Goal: Task Accomplishment & Management: Manage account settings

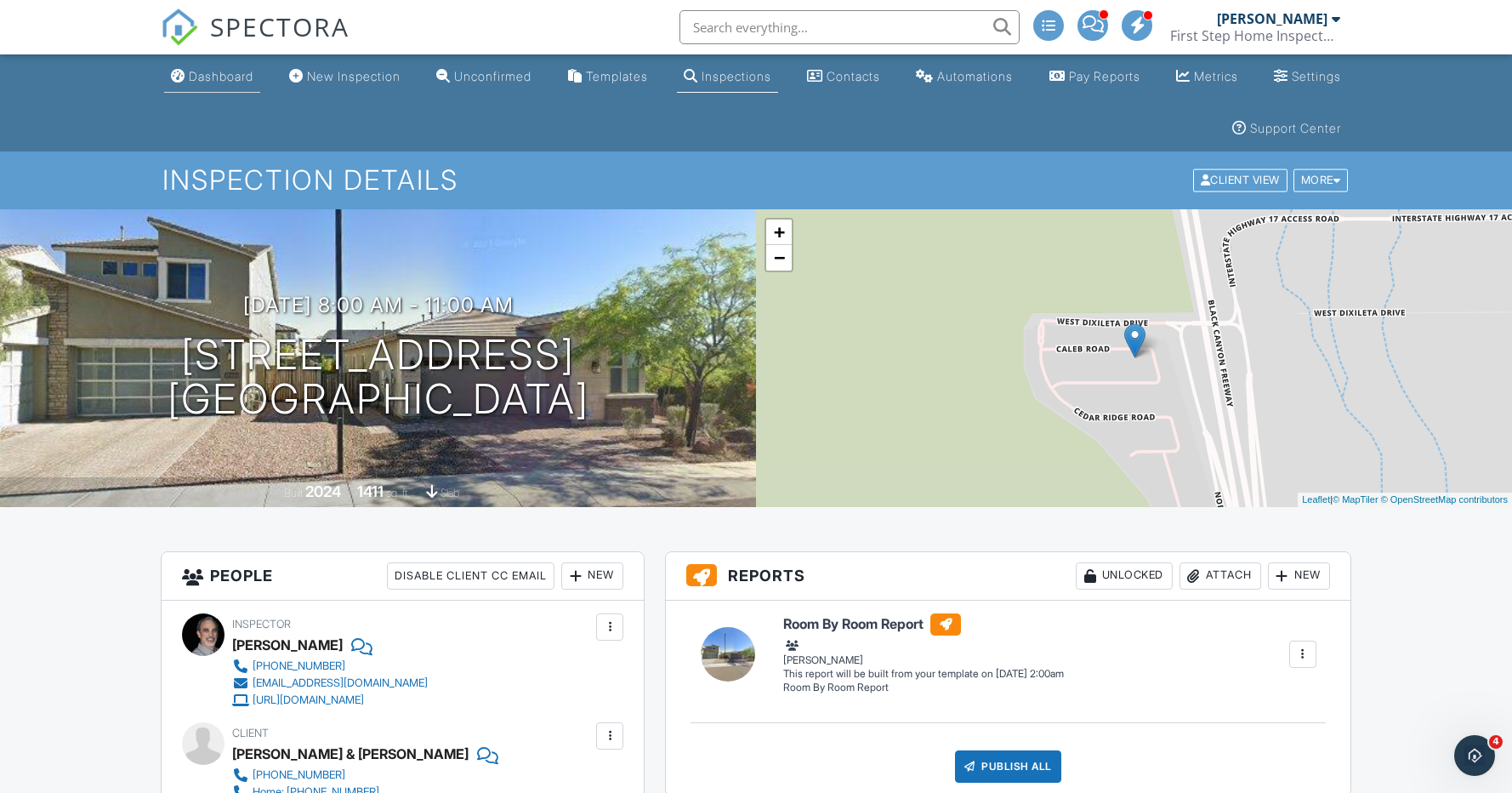
click at [231, 78] on div "Dashboard" at bounding box center [221, 76] width 65 height 14
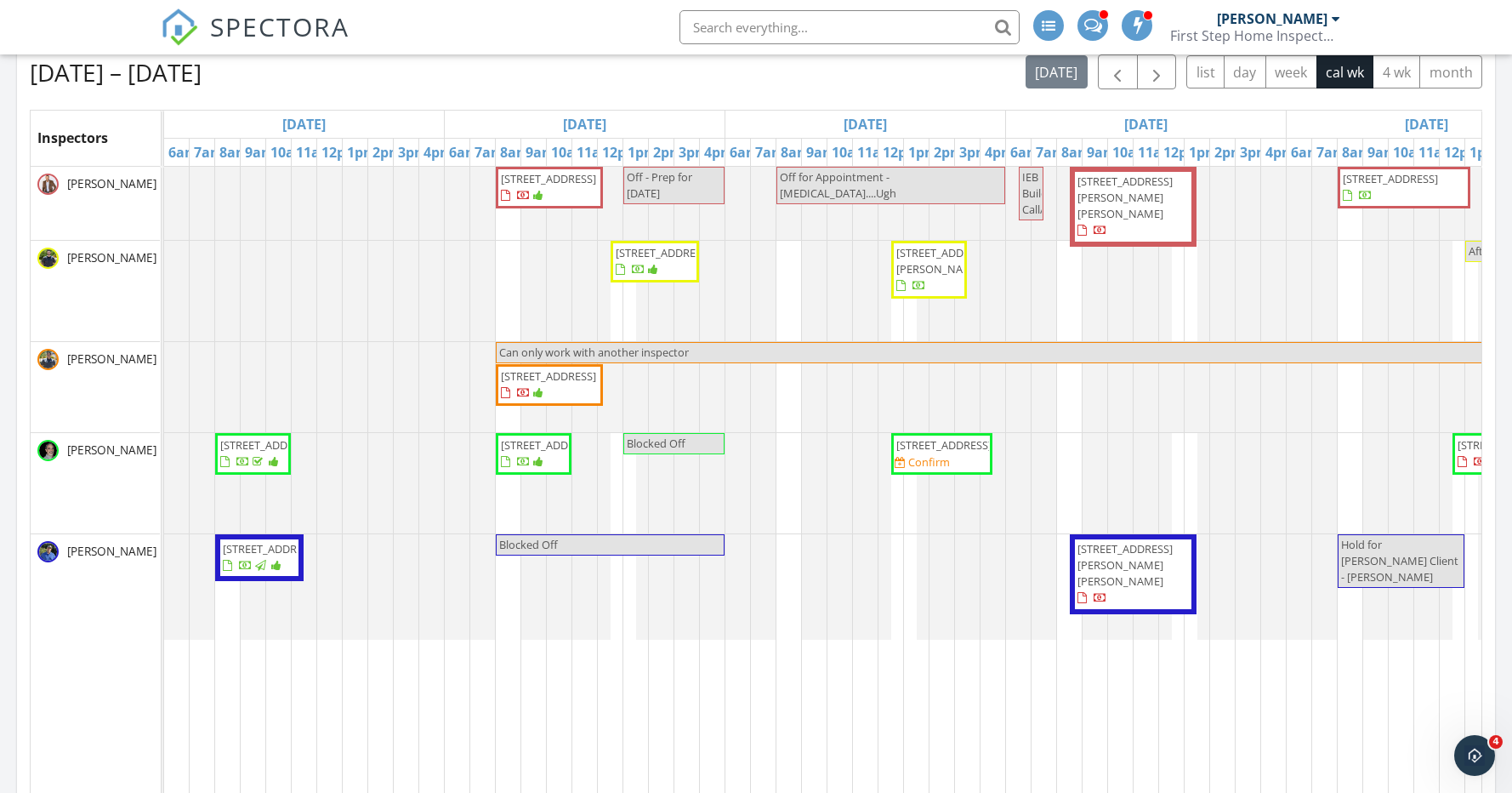
scroll to position [335, 0]
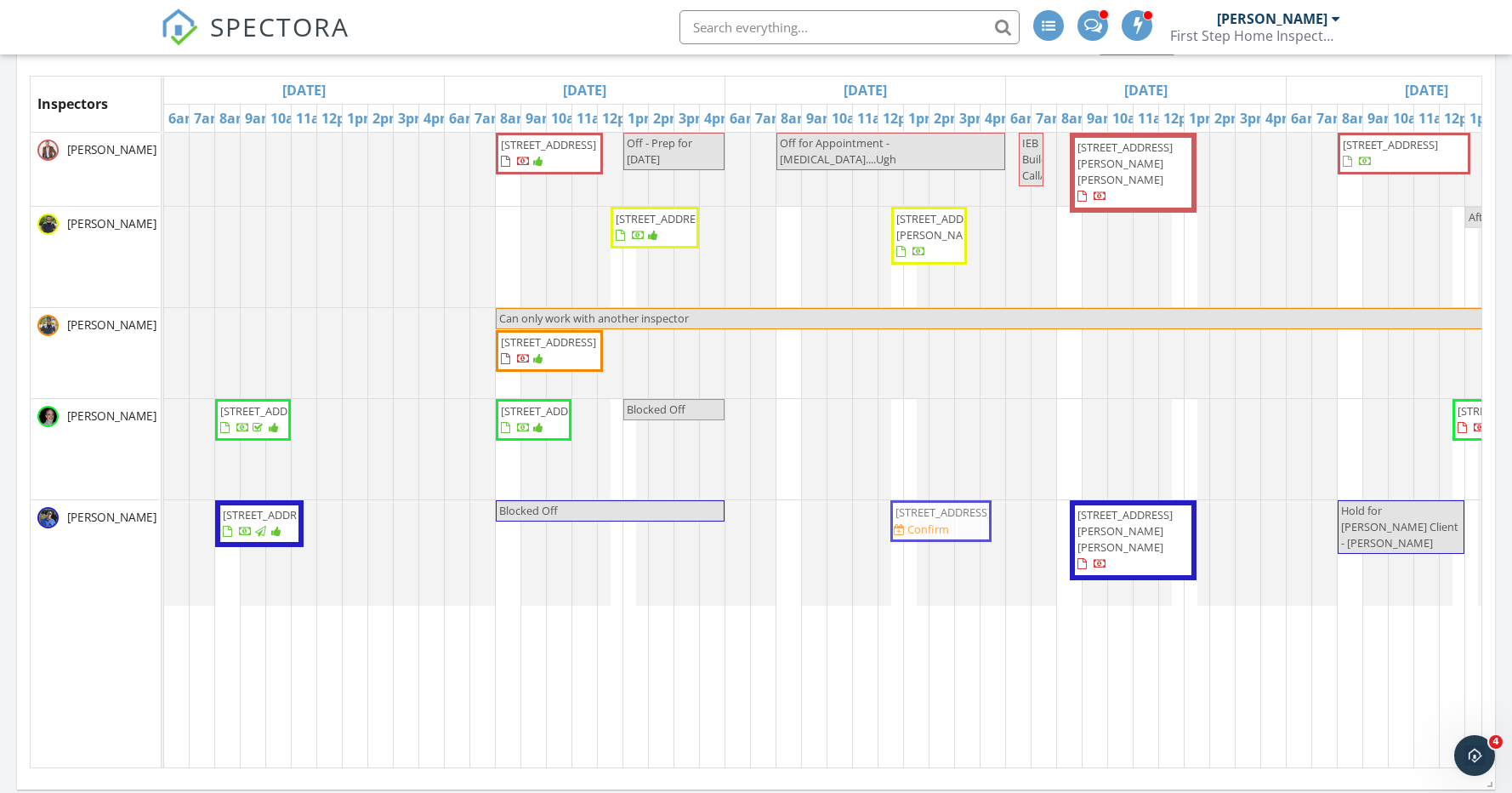
drag, startPoint x: 915, startPoint y: 445, endPoint x: 909, endPoint y: 512, distance: 67.3
click at [908, 519] on tbody "8209 W Villa Chula, Peoria 85383 Off - Prep for tomorrow Off for Appointment - …" at bounding box center [1146, 369] width 1965 height 474
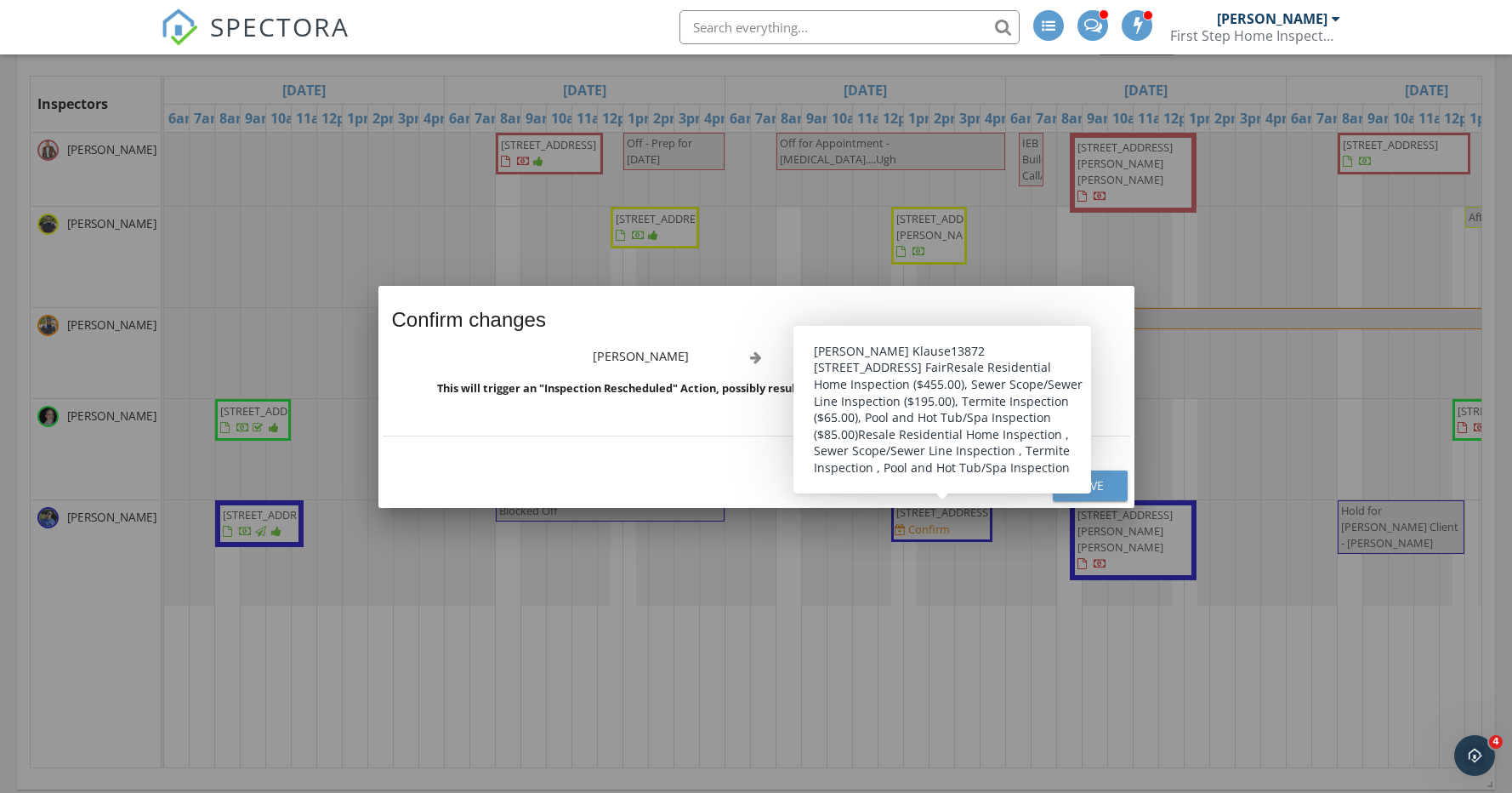
click at [1095, 486] on div "Save" at bounding box center [1090, 485] width 48 height 18
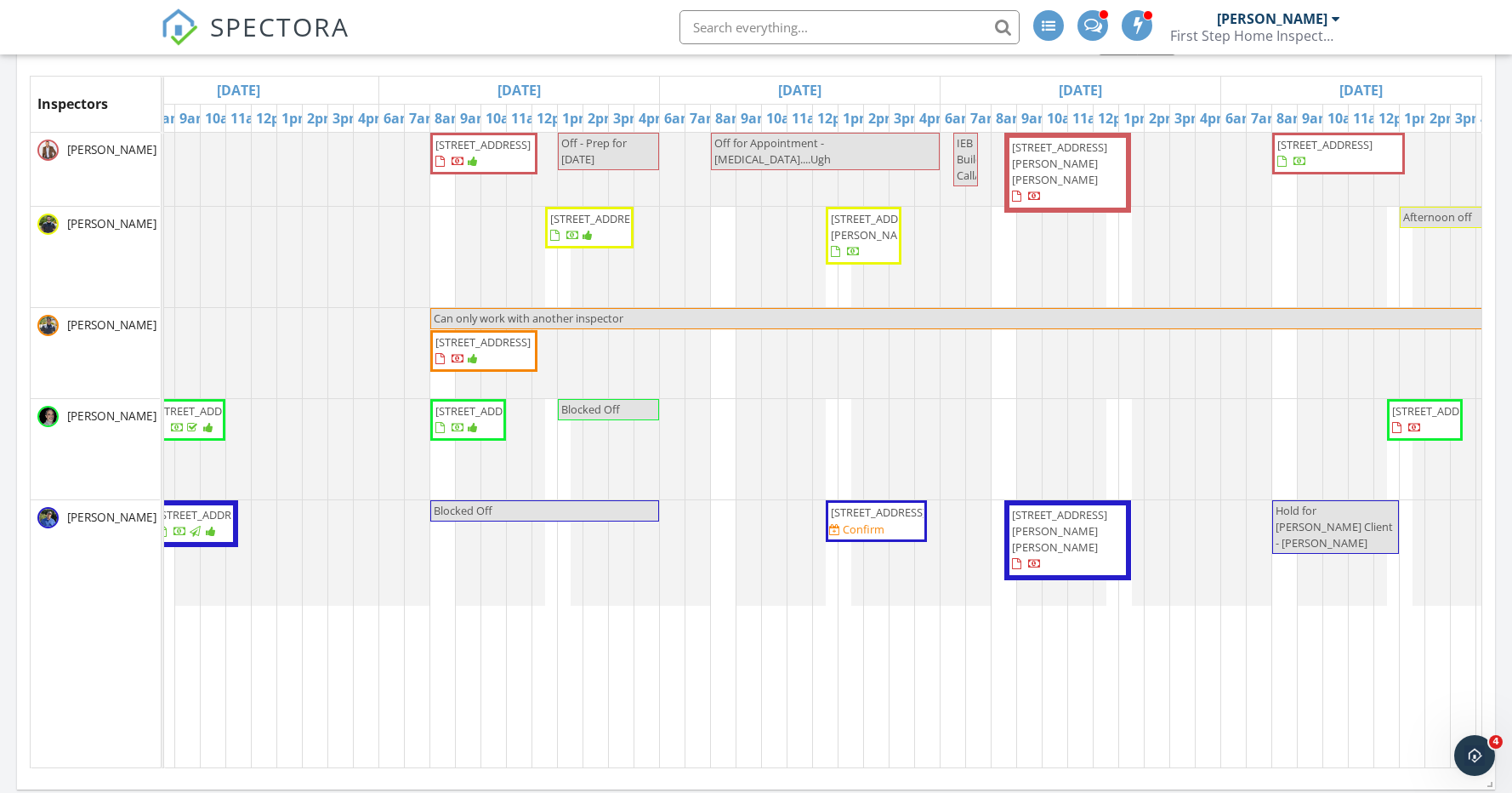
scroll to position [0, 63]
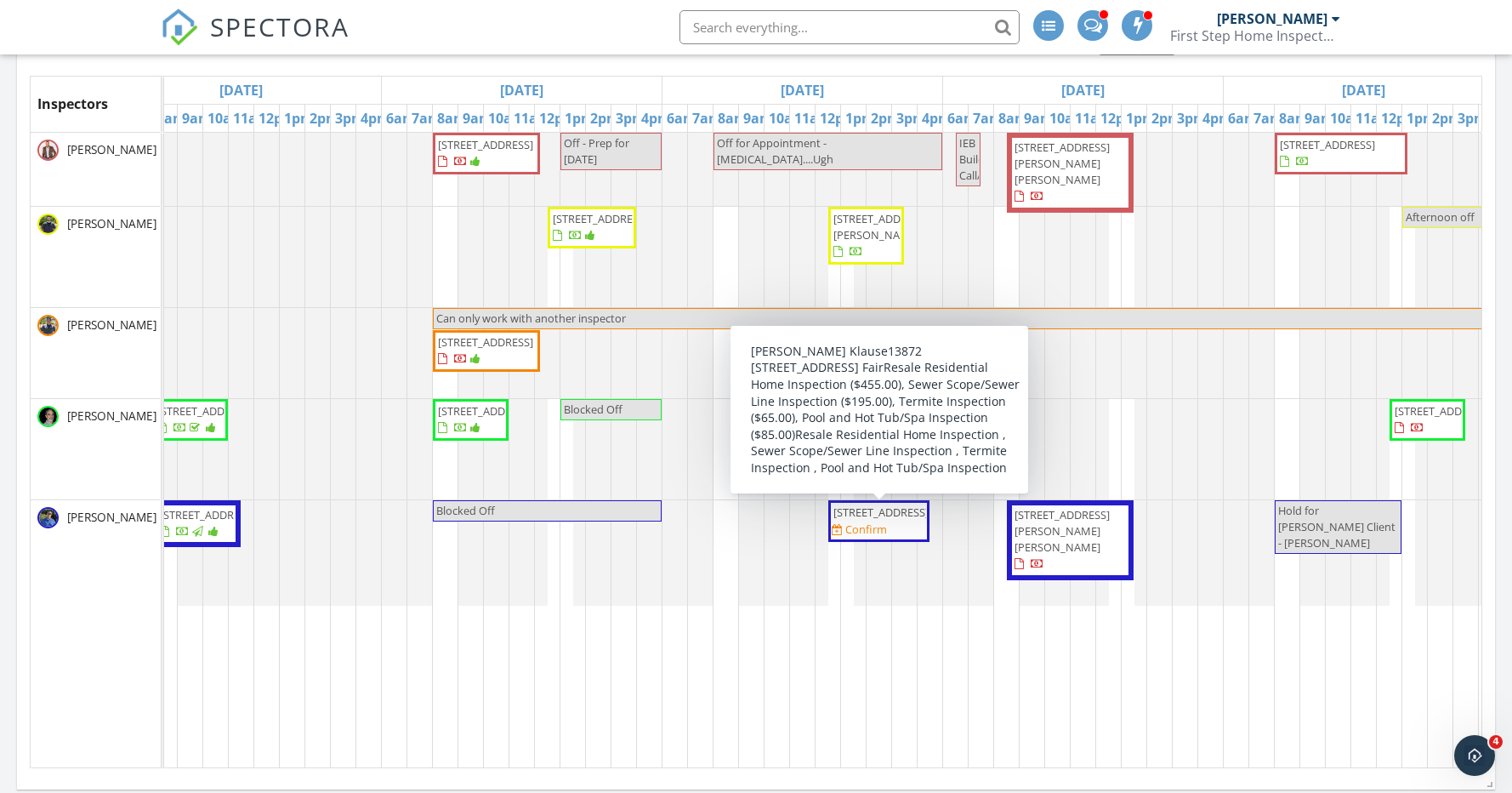
click at [867, 520] on span "13872 W Country Gables Dr, Surprise 85379" at bounding box center [882, 512] width 96 height 15
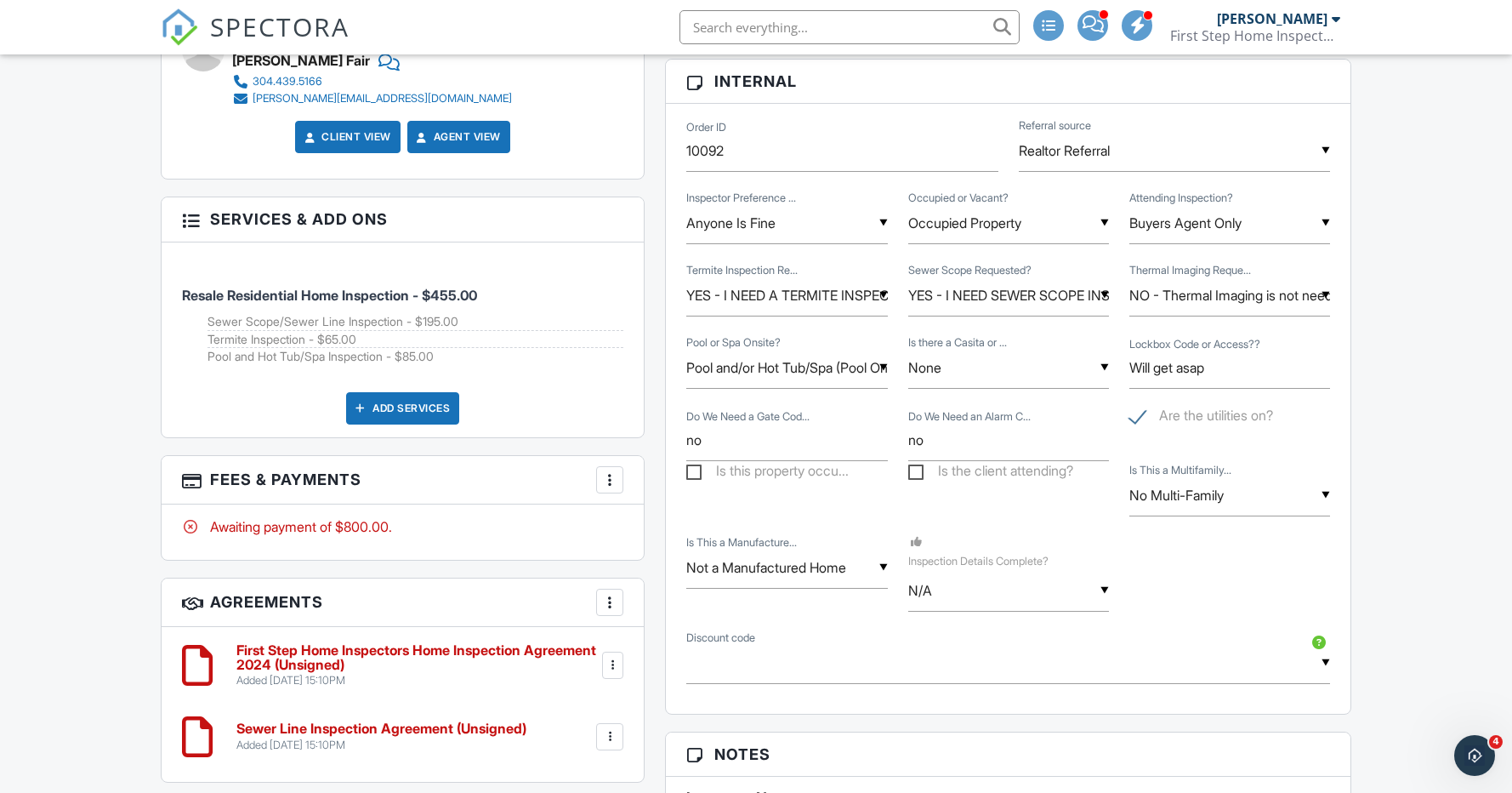
scroll to position [1144, 0]
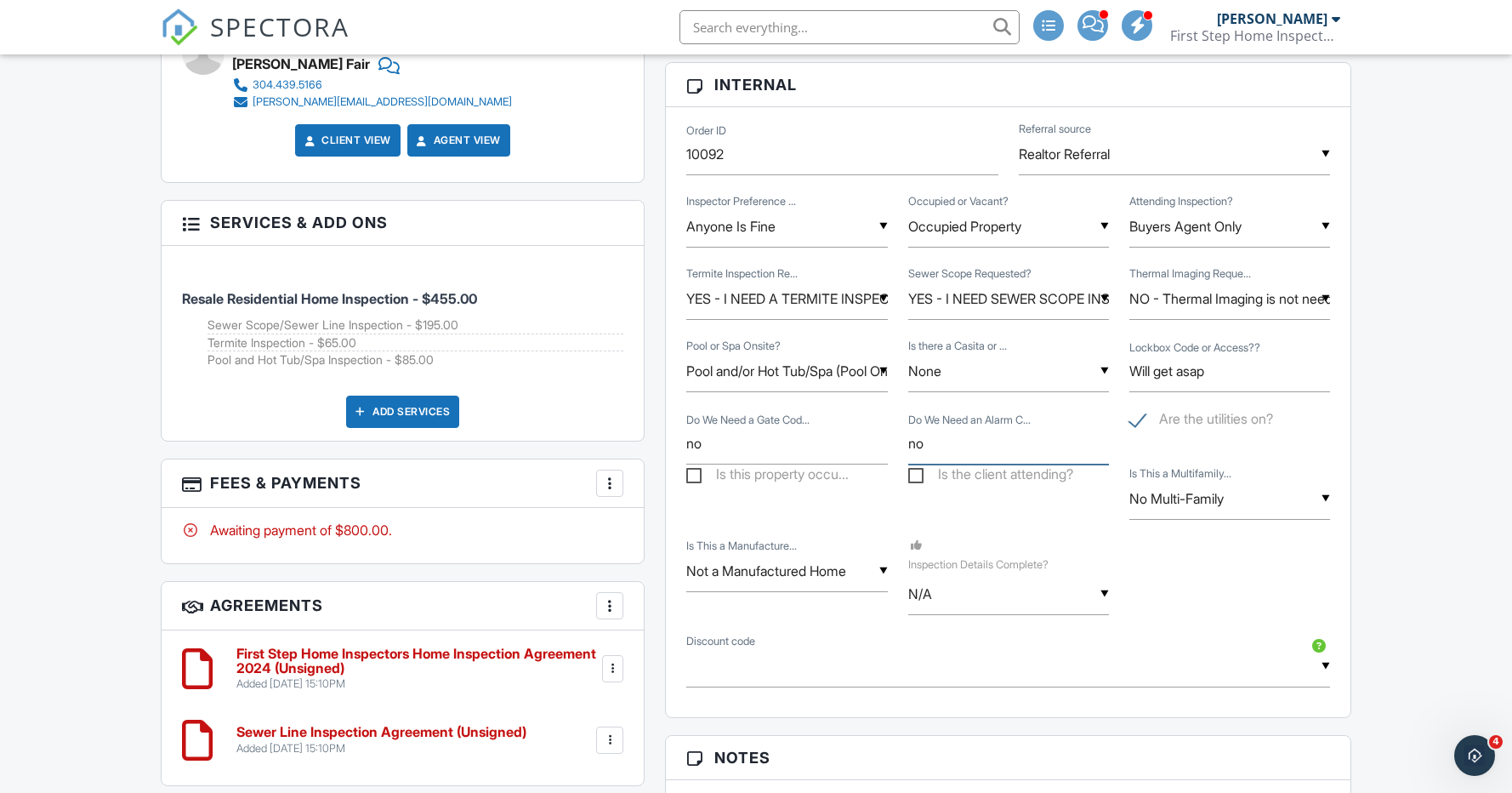
drag, startPoint x: 963, startPoint y: 443, endPoint x: 855, endPoint y: 440, distance: 108.0
click at [855, 440] on div "Do We Need a Gate Cod... no Do We Need an Alarm C... no Are the utilities on?" at bounding box center [1008, 437] width 664 height 55
type input "No"
drag, startPoint x: 1262, startPoint y: 372, endPoint x: 1050, endPoint y: 378, distance: 212.1
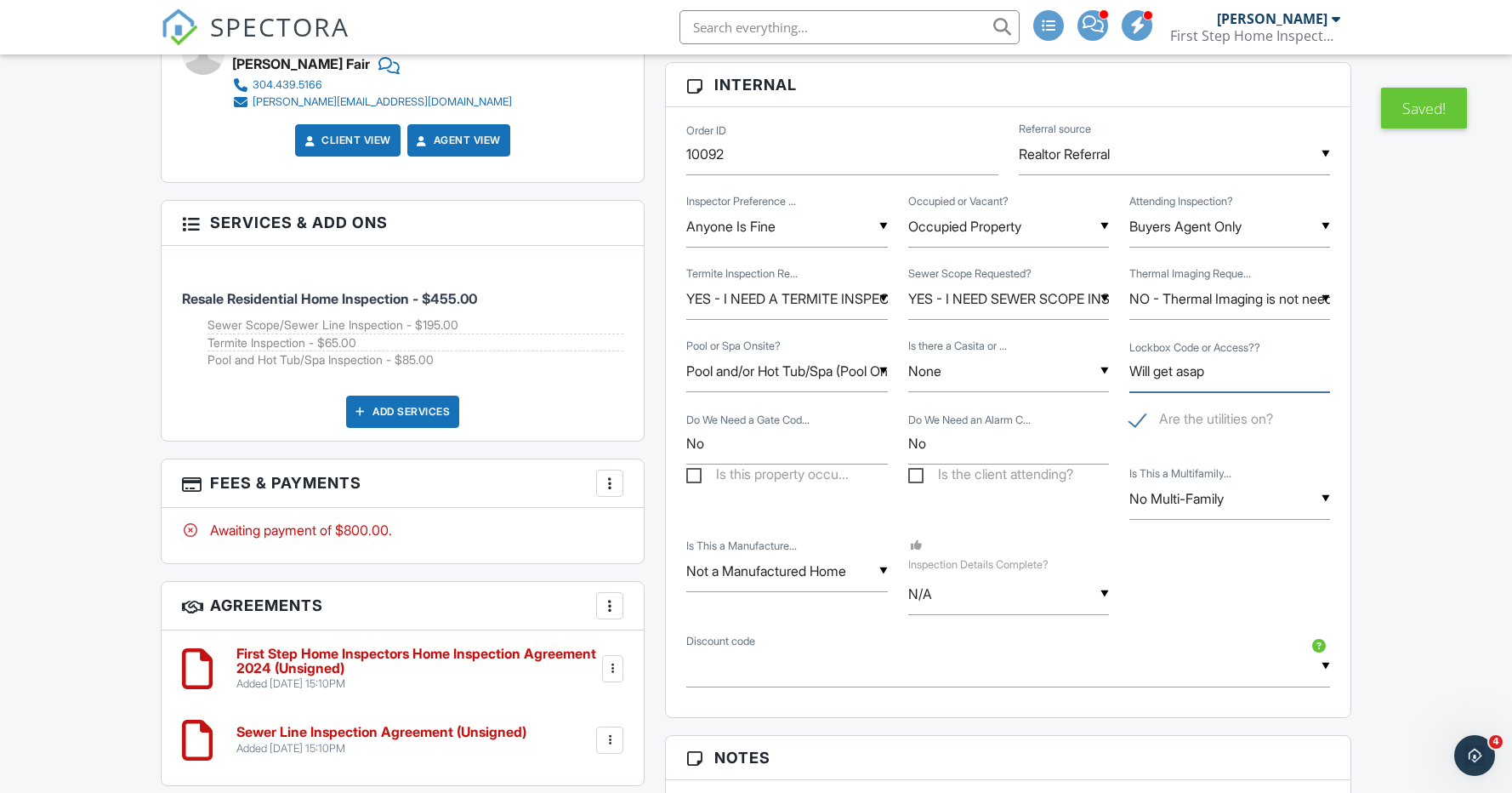
click at [1050, 378] on div "▼ Pool and/or Hot Tub/Spa (Pool Only or Both) Pool and/or Hot Tub/Spa (Pool Onl…" at bounding box center [1008, 373] width 664 height 72
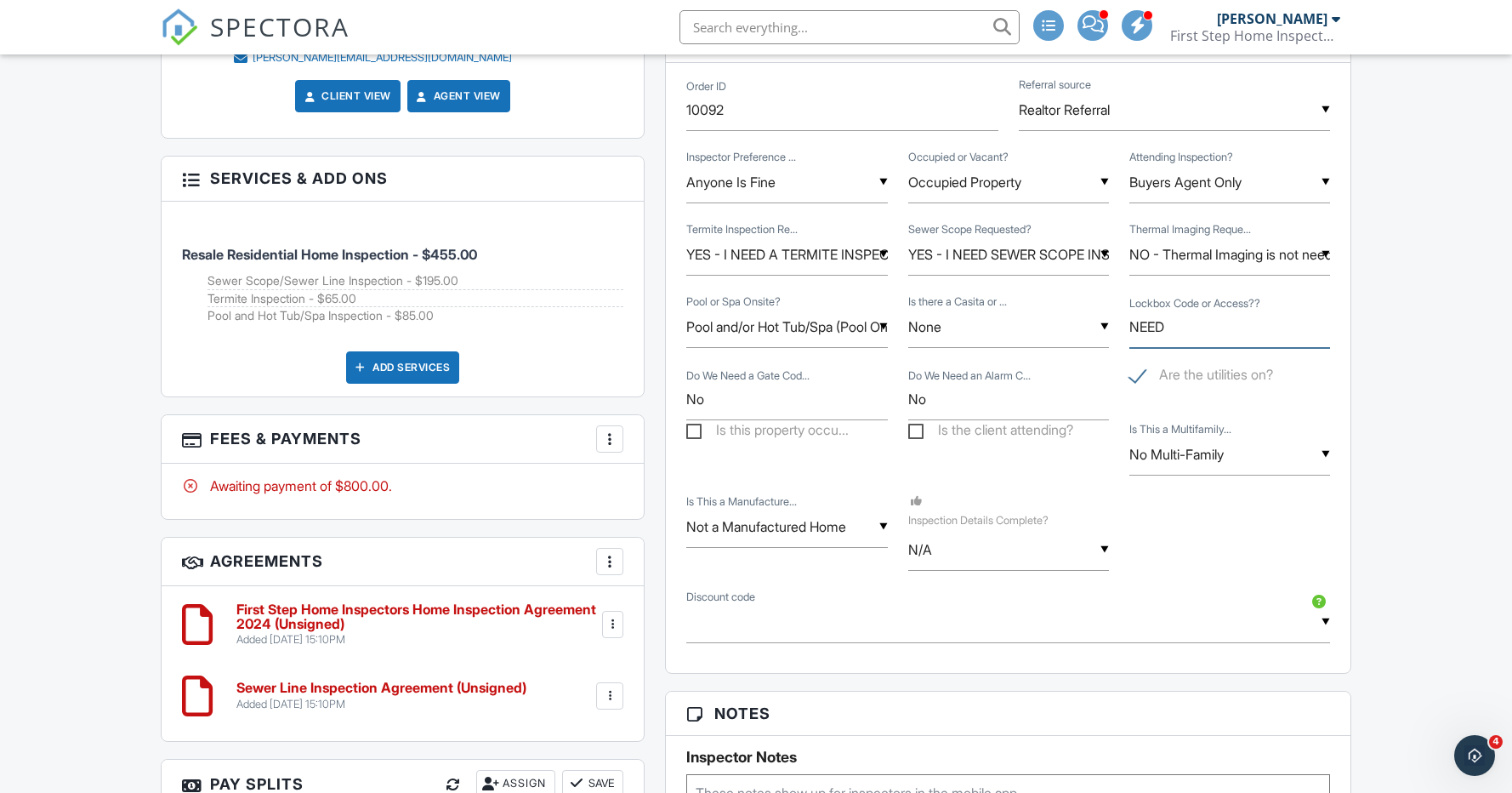
scroll to position [1193, 0]
type input "NEED"
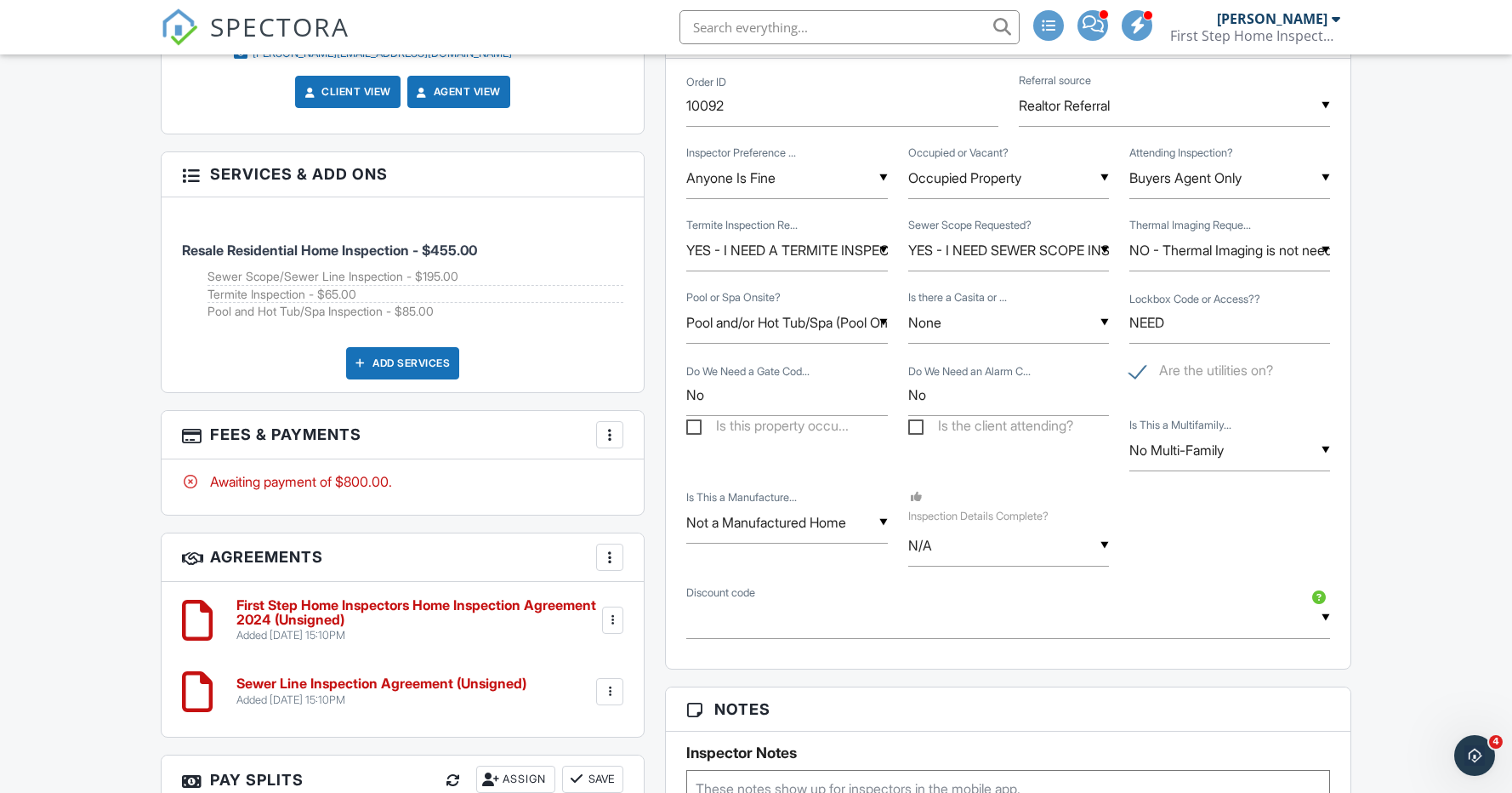
click at [761, 632] on input "text" at bounding box center [1008, 618] width 644 height 41
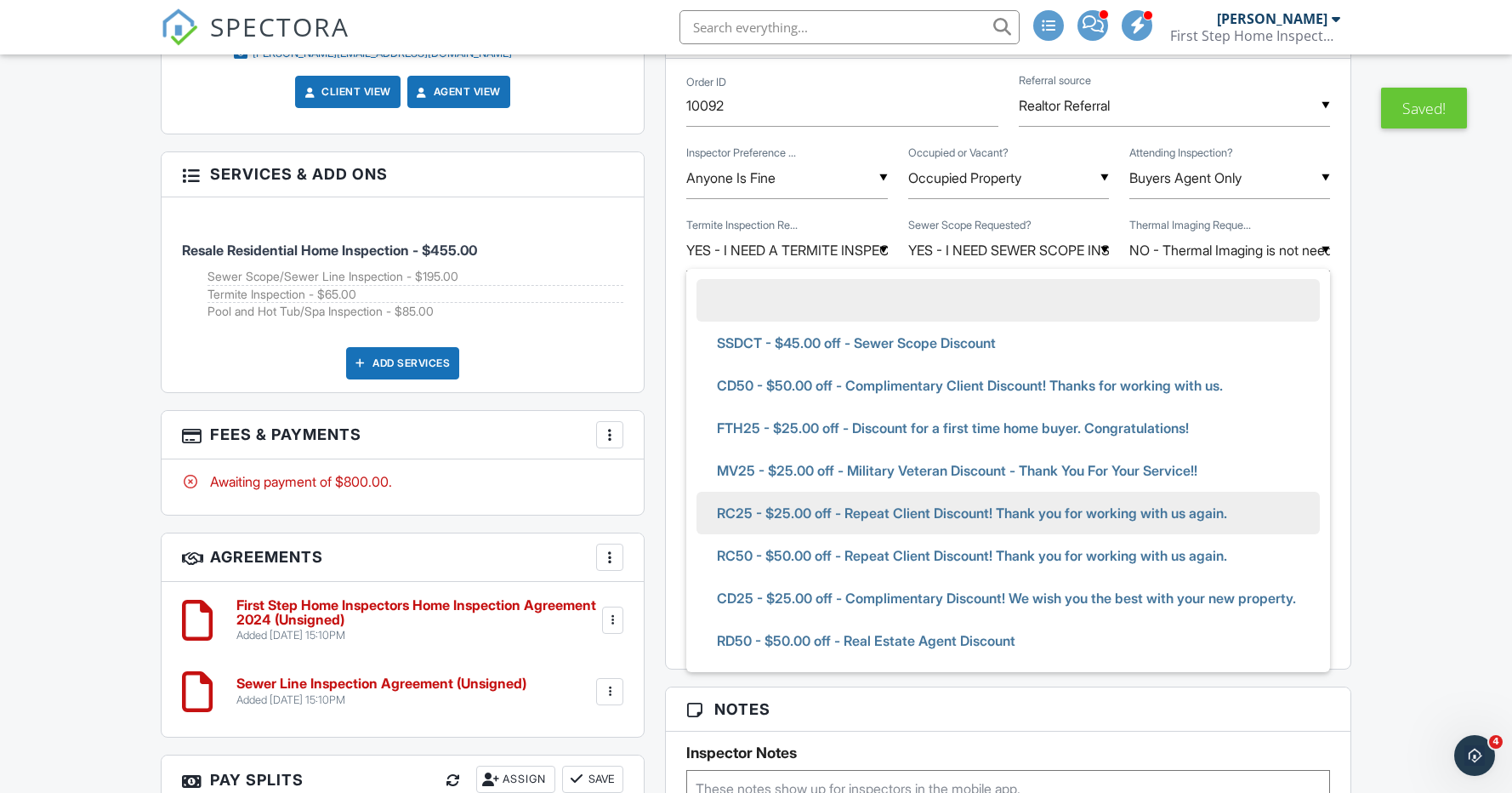
click at [775, 516] on span "RC25 - $25.00 off - Repeat Client Discount! Thank you for working with us again." at bounding box center [972, 512] width 537 height 42
type input "RC25 - $25.00 off - Repeat Client Discount! Thank you for working with us again."
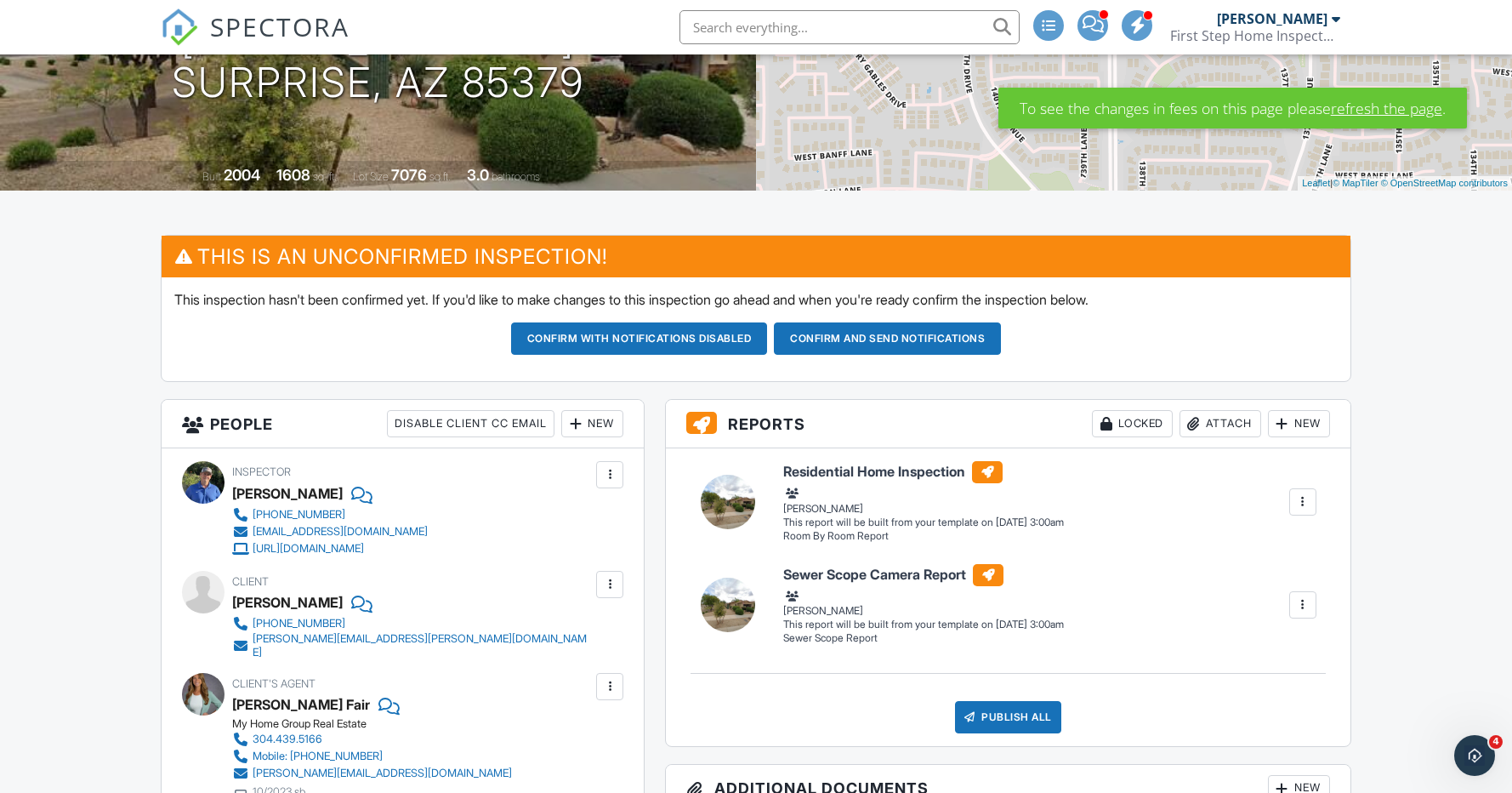
scroll to position [411, 0]
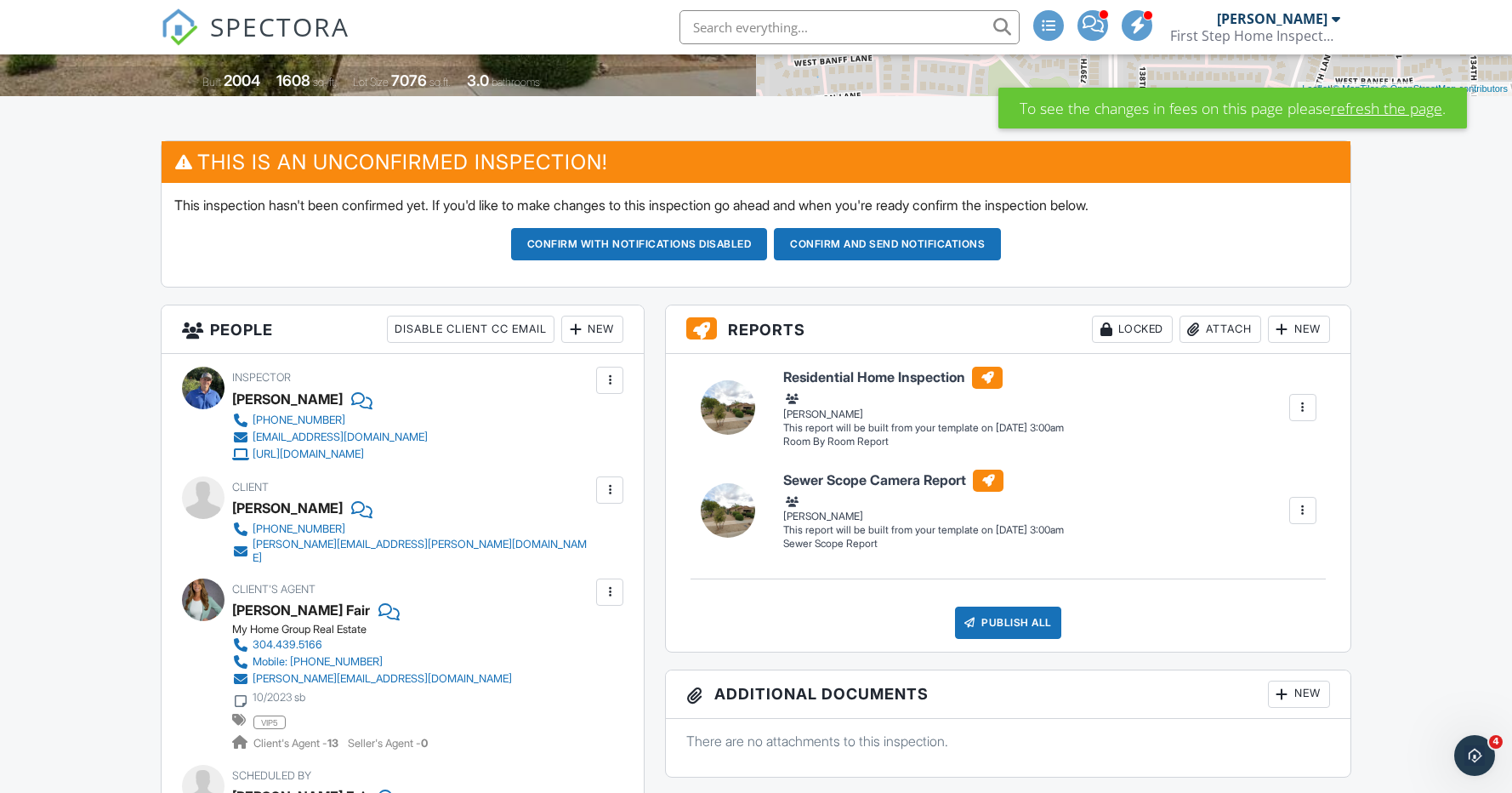
click at [594, 334] on div "New" at bounding box center [592, 329] width 62 height 27
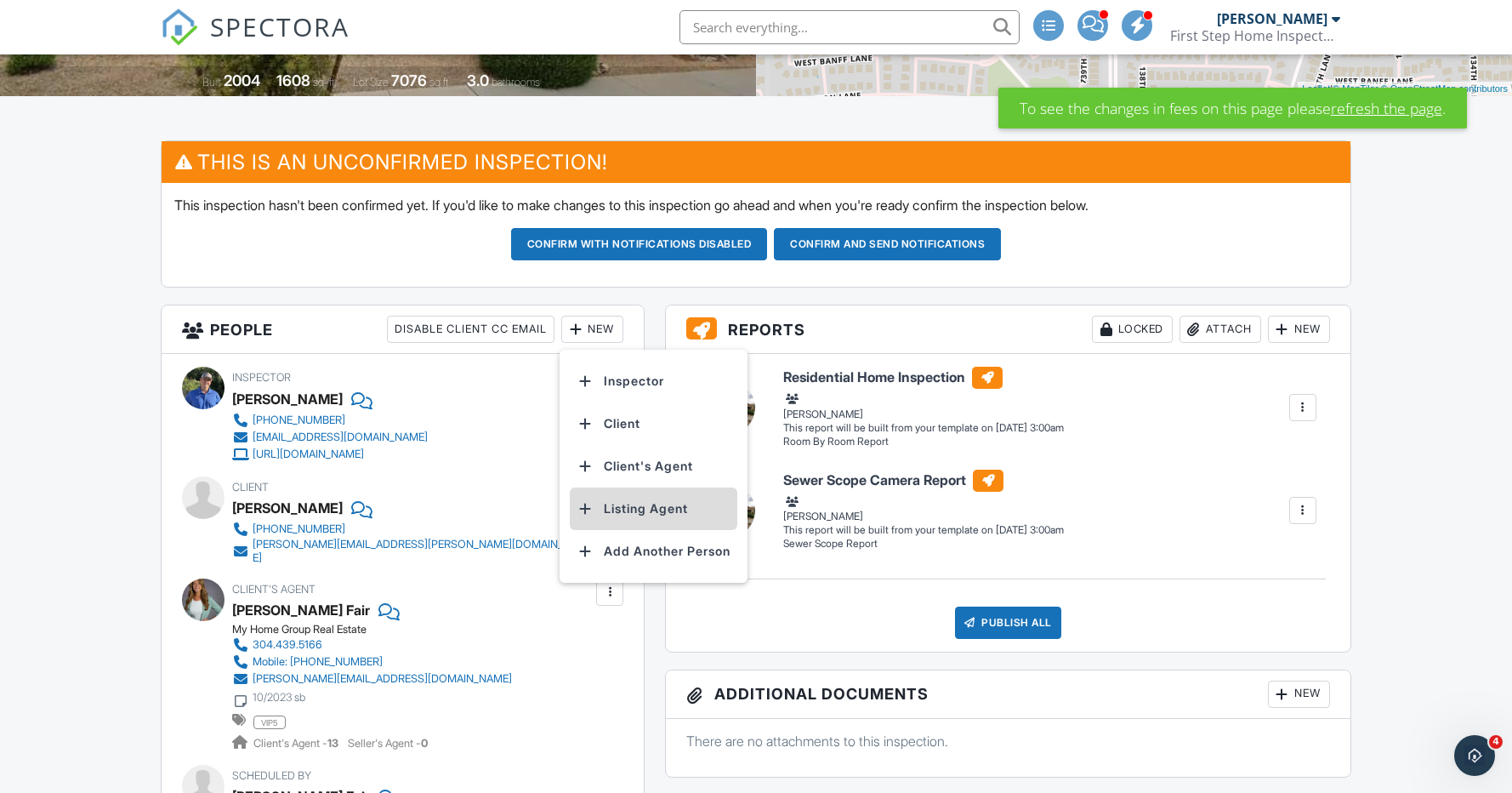
click at [665, 499] on li "Listing Agent" at bounding box center [654, 509] width 168 height 42
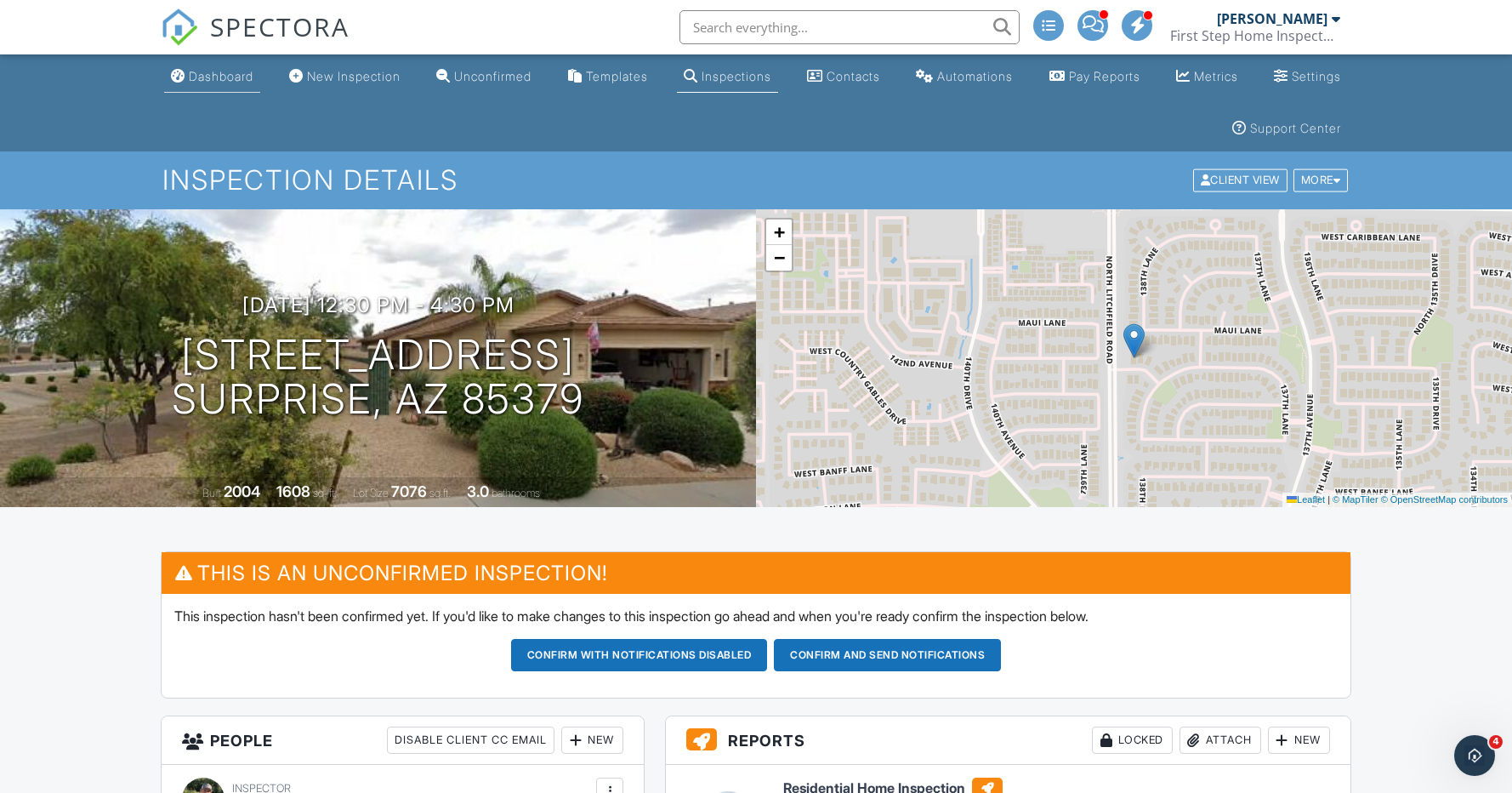
click at [232, 76] on div "Dashboard" at bounding box center [221, 76] width 65 height 14
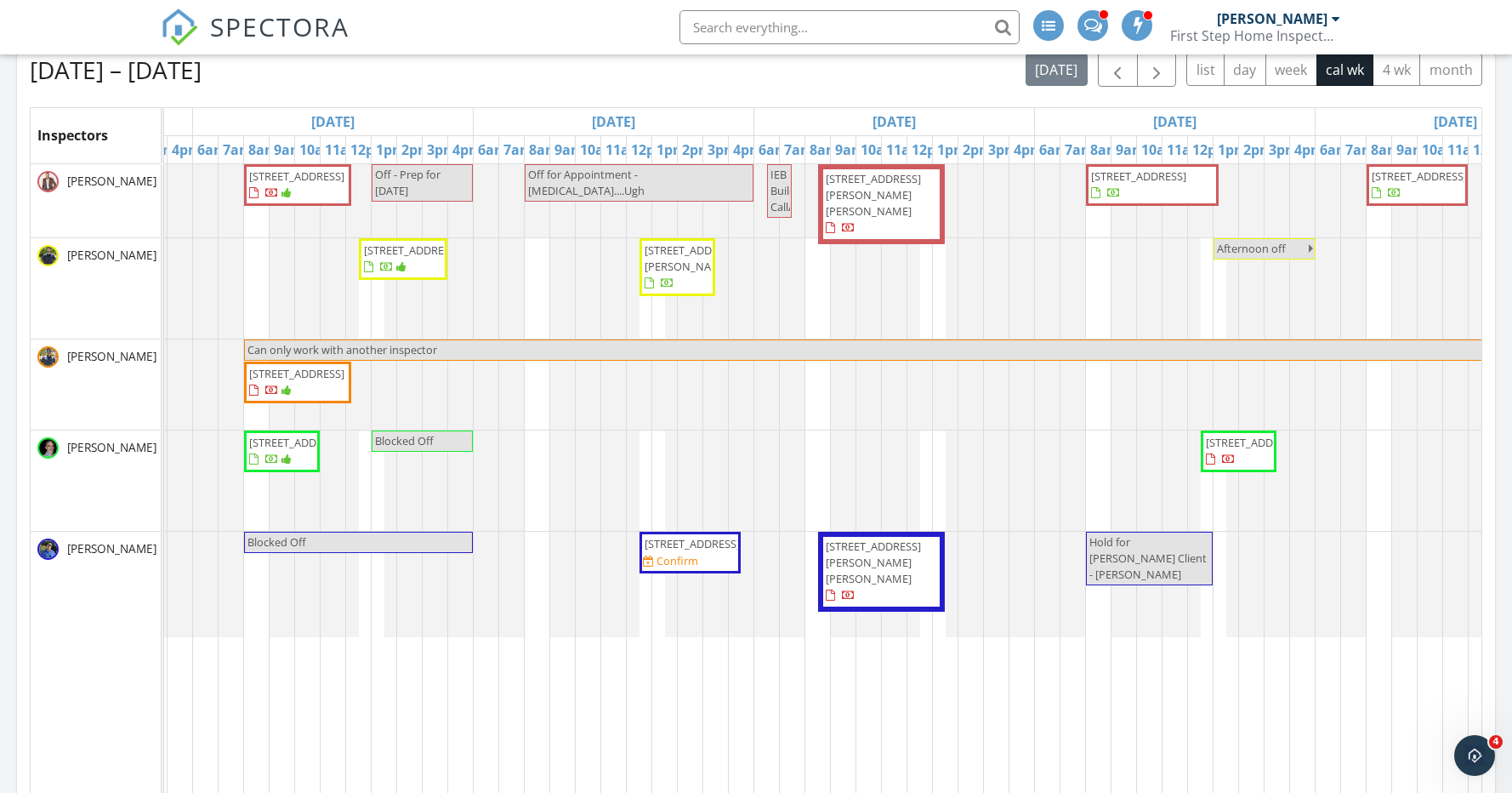
click at [670, 551] on span "13872 W Country Gables Dr, Surprise 85379" at bounding box center [692, 543] width 96 height 15
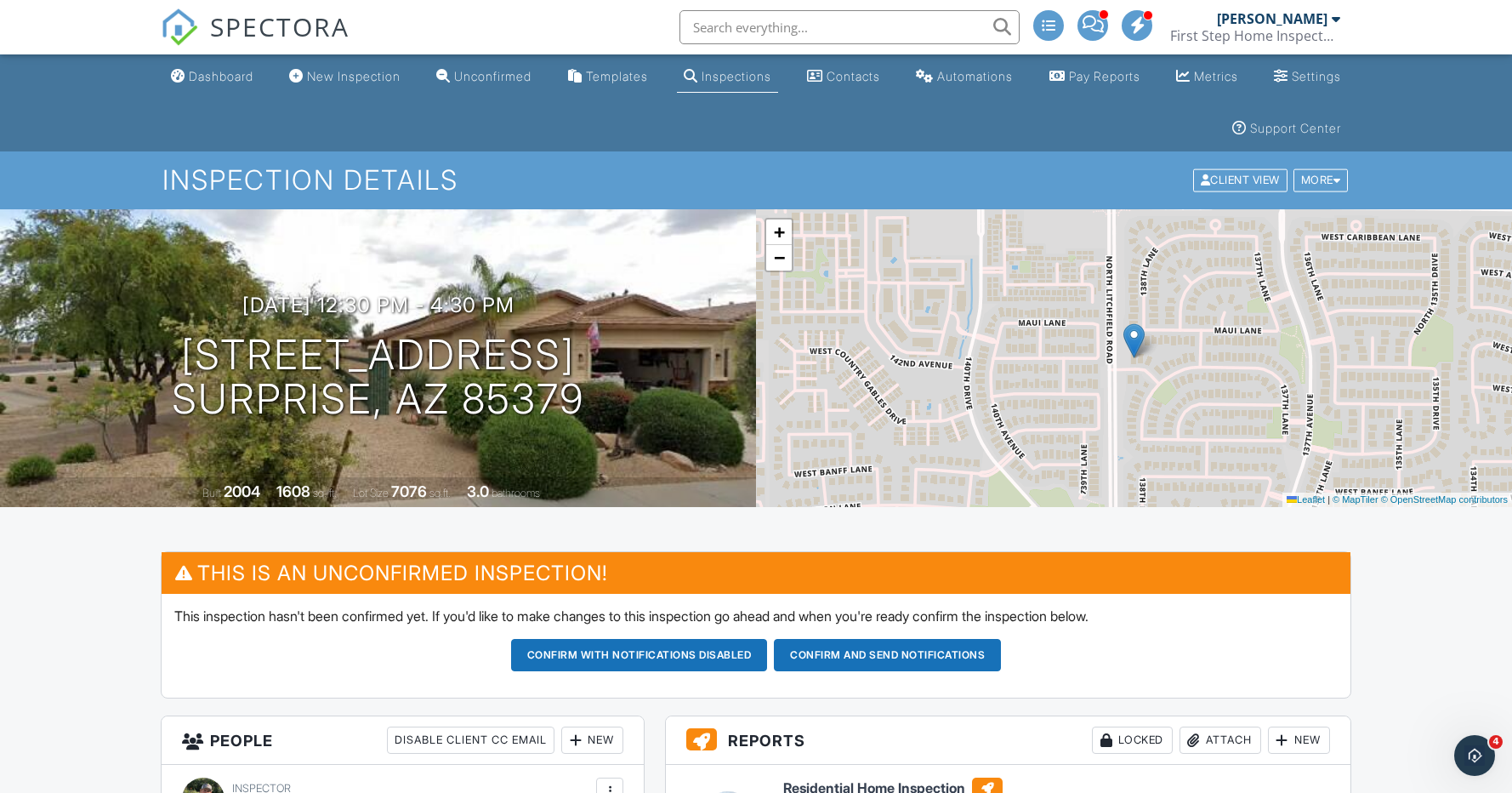
click at [835, 654] on button "Confirm and send notifications" at bounding box center [888, 656] width 227 height 32
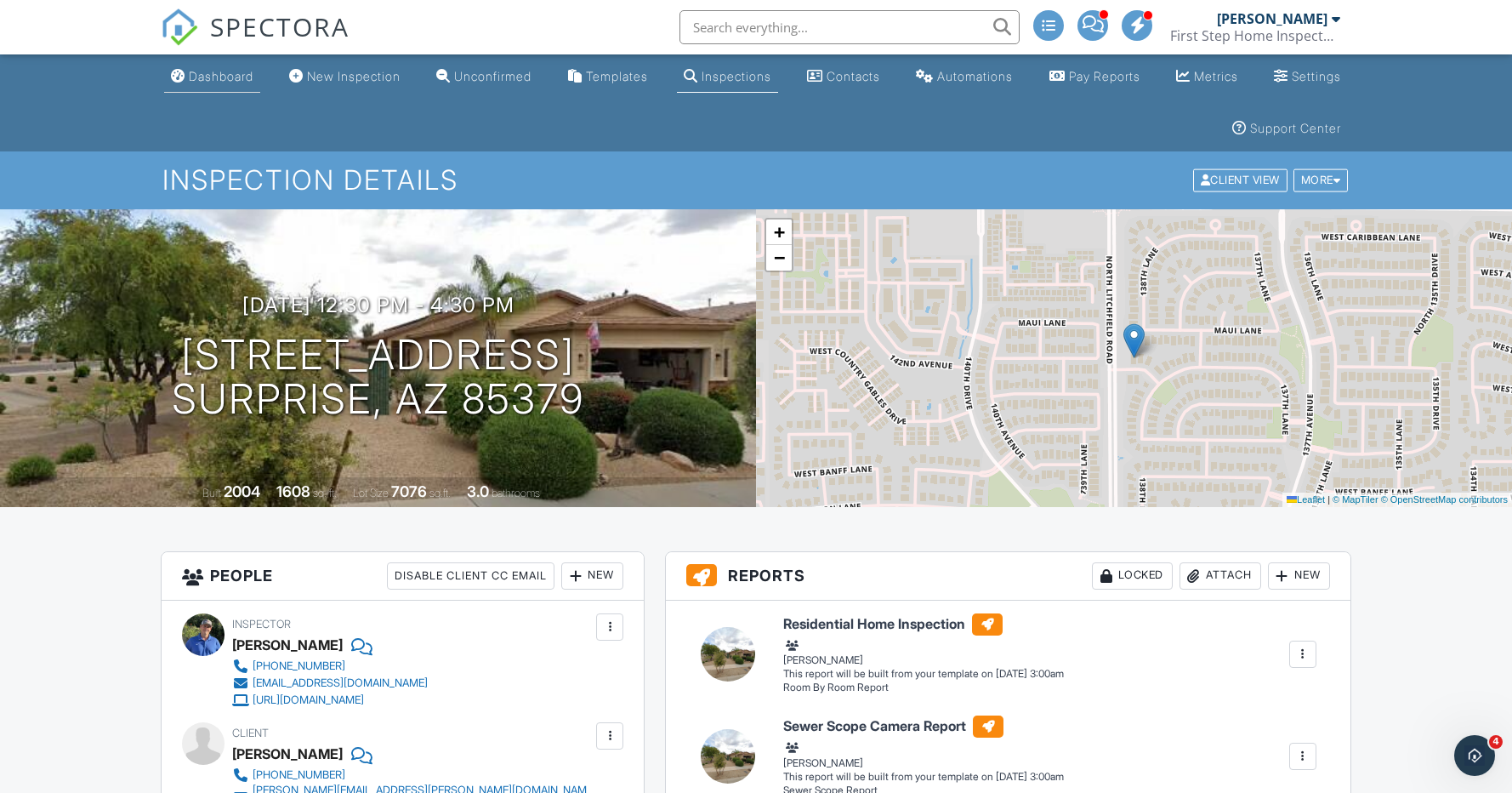
click at [223, 77] on div "Dashboard" at bounding box center [221, 76] width 65 height 14
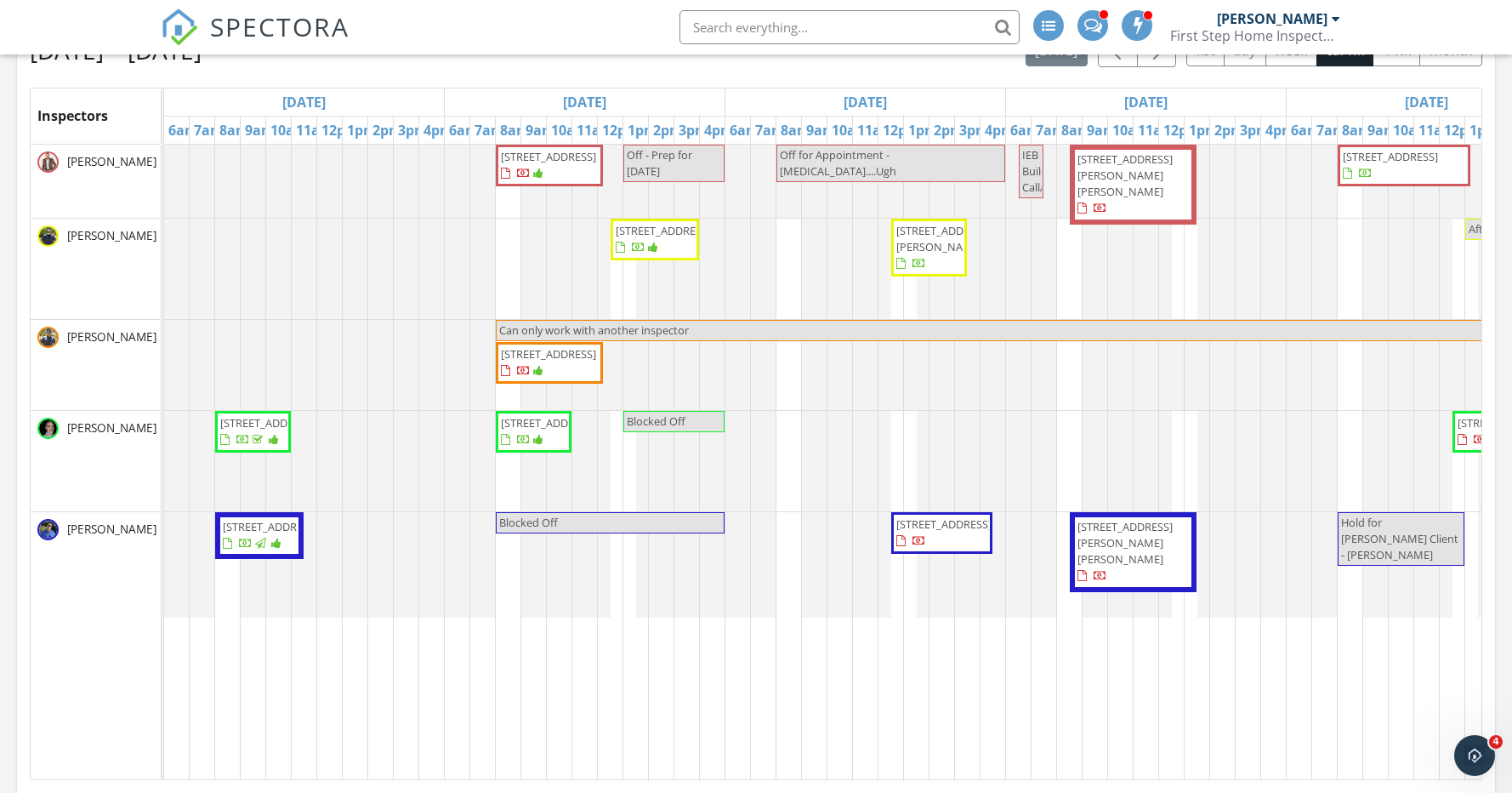
scroll to position [325, 0]
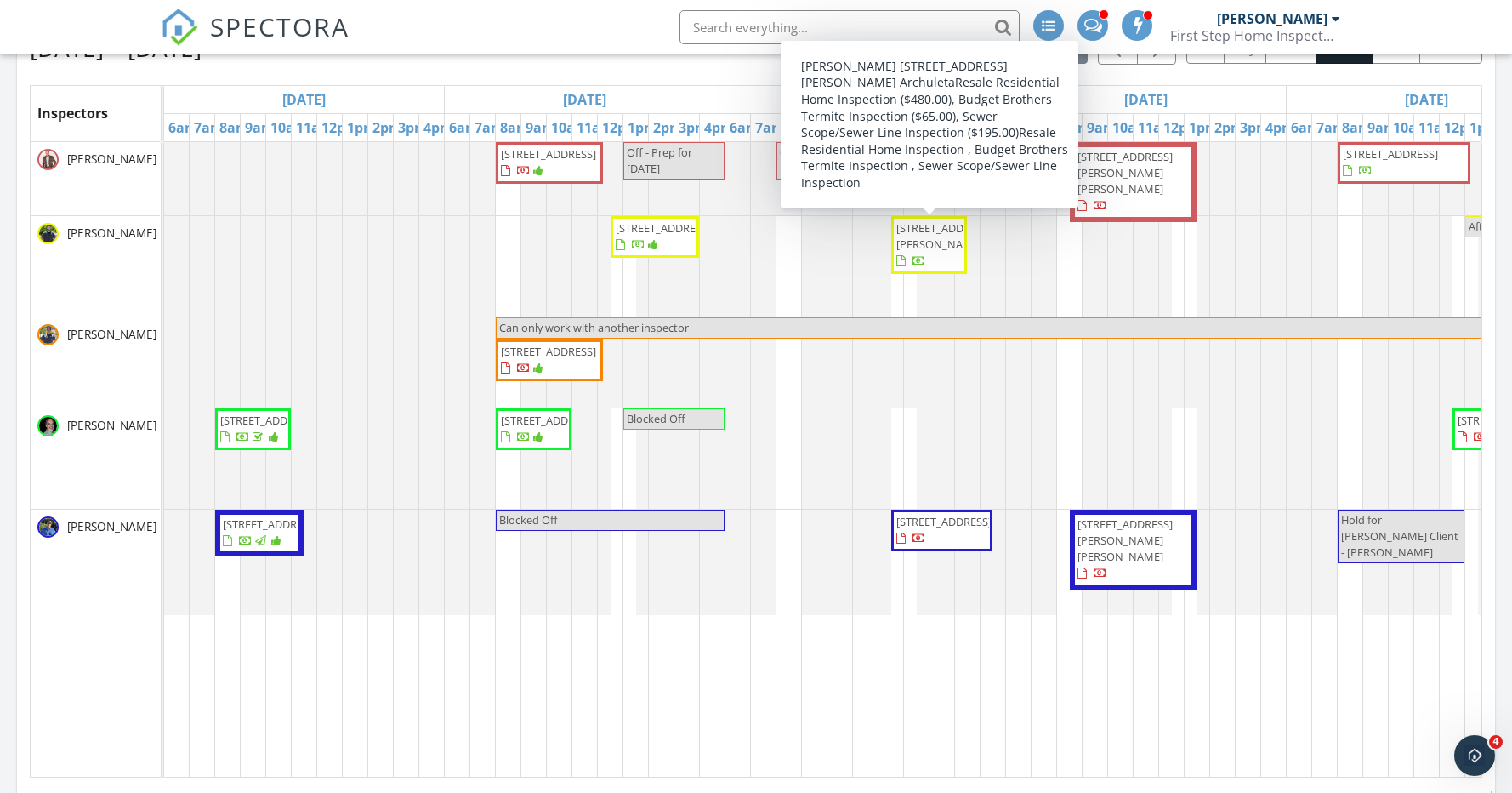
click at [938, 239] on span "382 N Ashley Dr, Chandler 85225" at bounding box center [944, 235] width 96 height 32
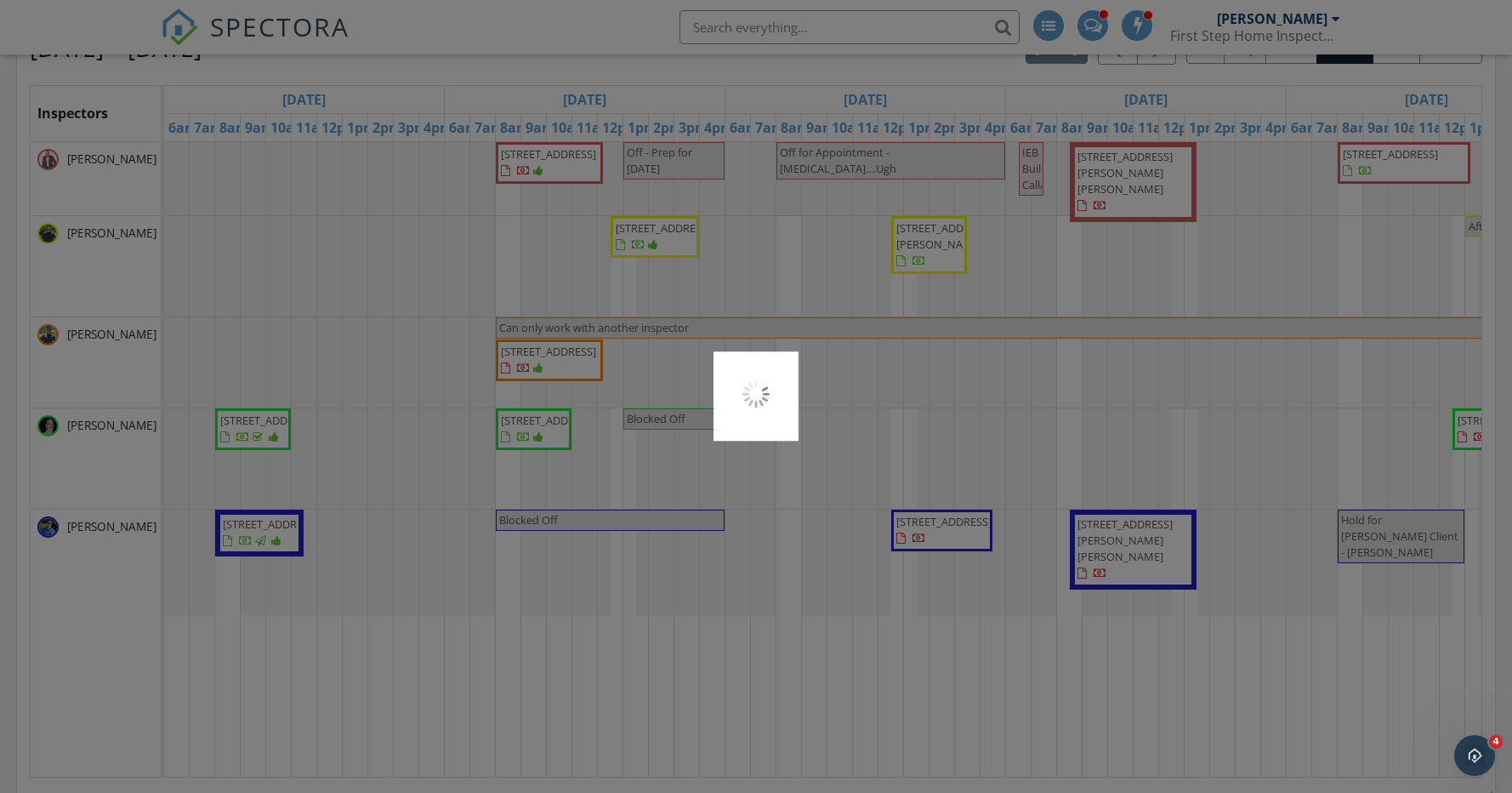
scroll to position [331, 0]
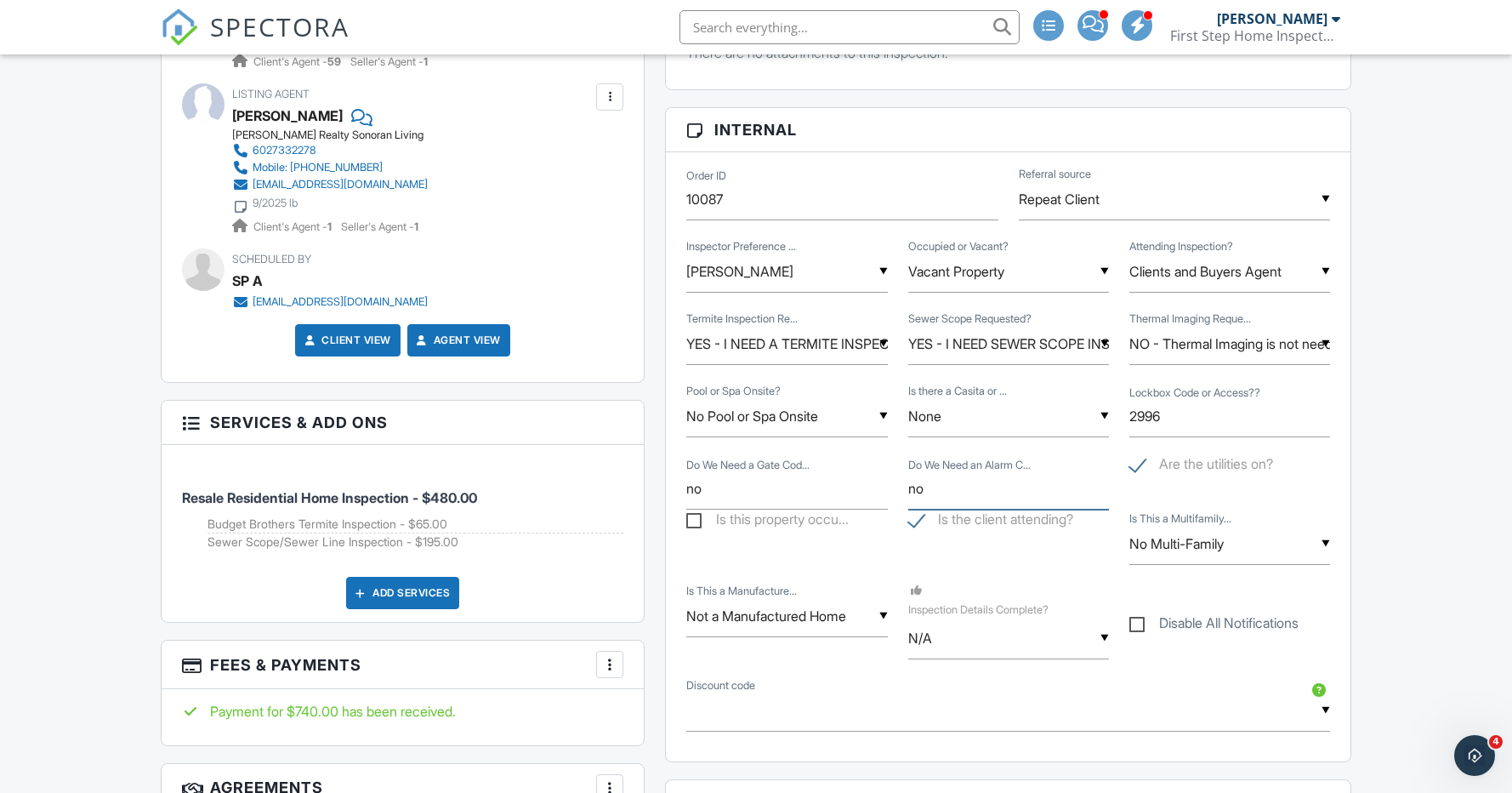
drag, startPoint x: 954, startPoint y: 485, endPoint x: 839, endPoint y: 480, distance: 115.1
click at [839, 480] on div "Do We Need a Gate Cod... no Do We Need an Alarm C... no Are the utilities on?" at bounding box center [1008, 482] width 664 height 55
type input "No"
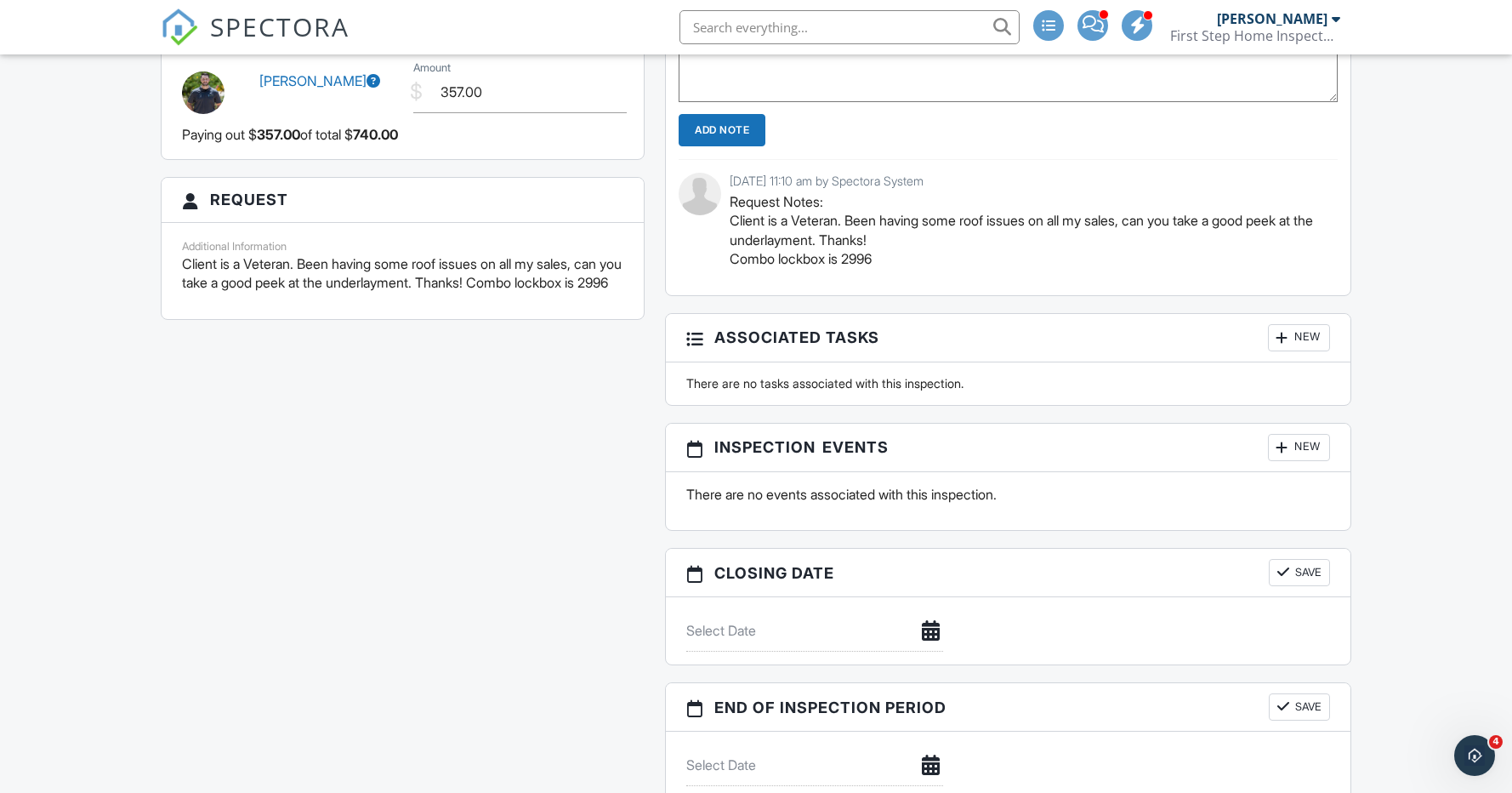
scroll to position [1927, 0]
type input "No"
drag, startPoint x: 885, startPoint y: 256, endPoint x: 851, endPoint y: 257, distance: 34.0
click at [851, 257] on p "Request Notes: Client is a Veteran. Been having some roof issues on all my sale…" at bounding box center [1027, 229] width 595 height 77
copy p "2996"
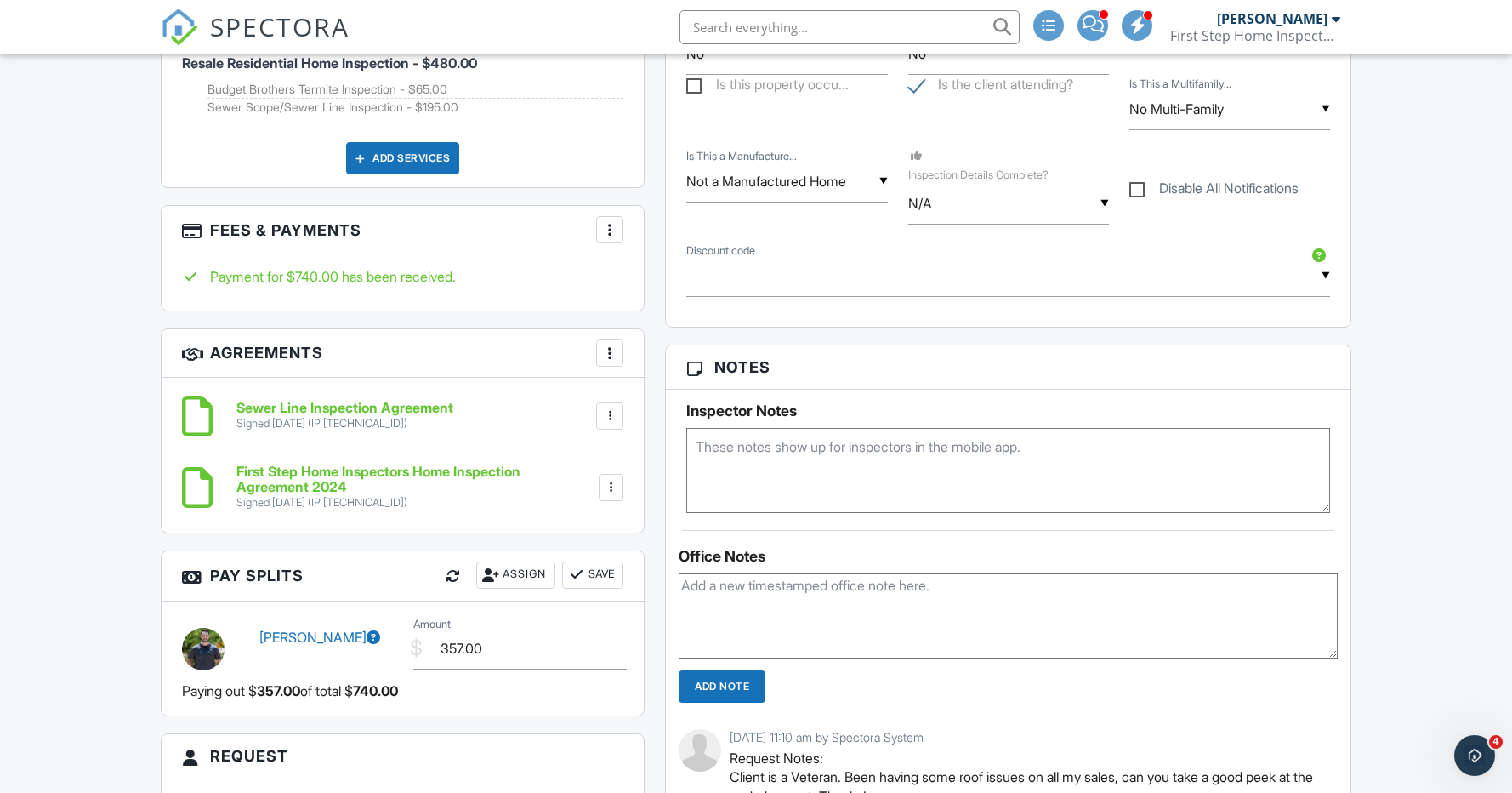
scroll to position [1378, 0]
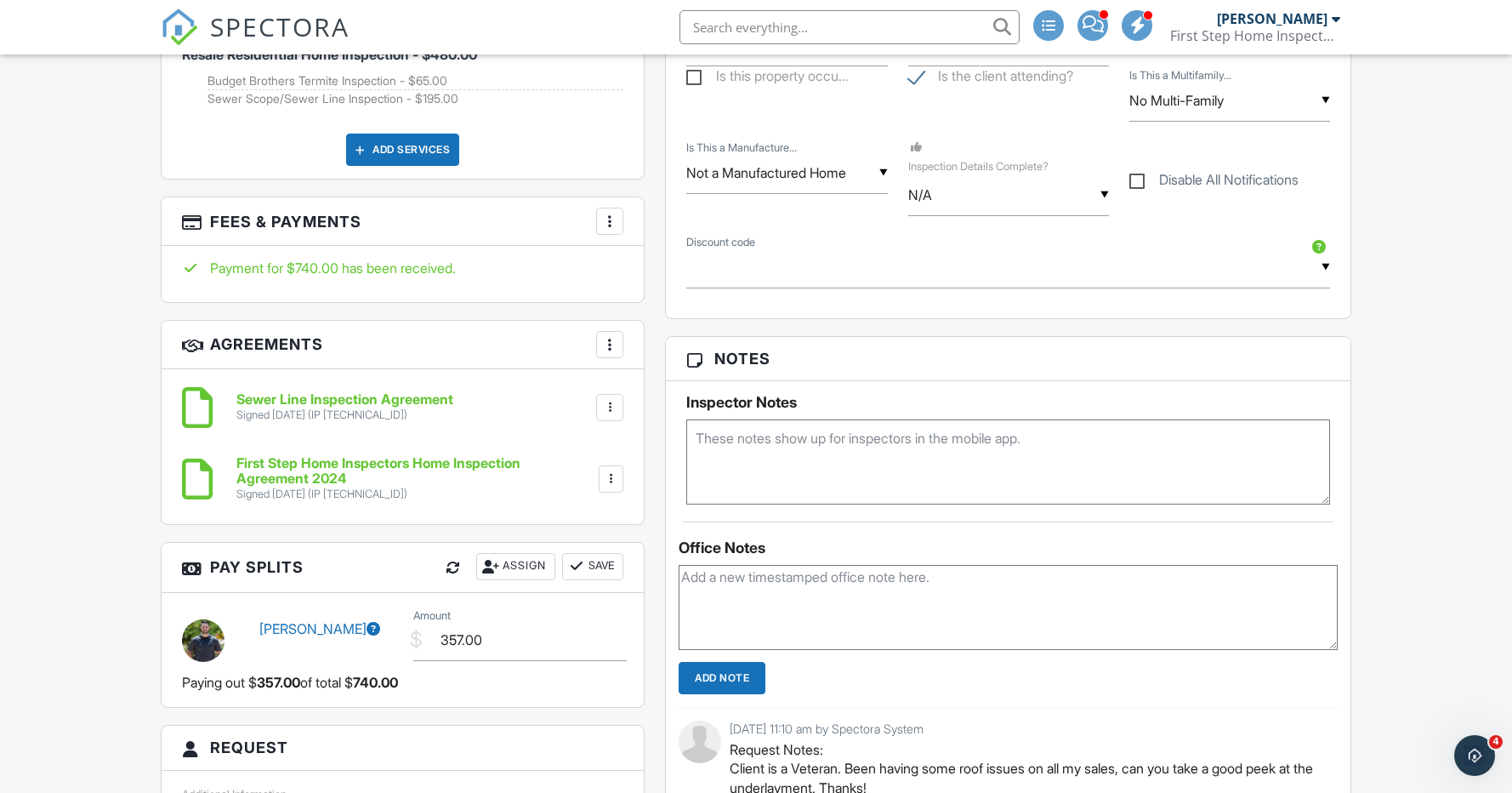
click at [759, 438] on textarea at bounding box center [1008, 462] width 644 height 85
paste textarea "2996"
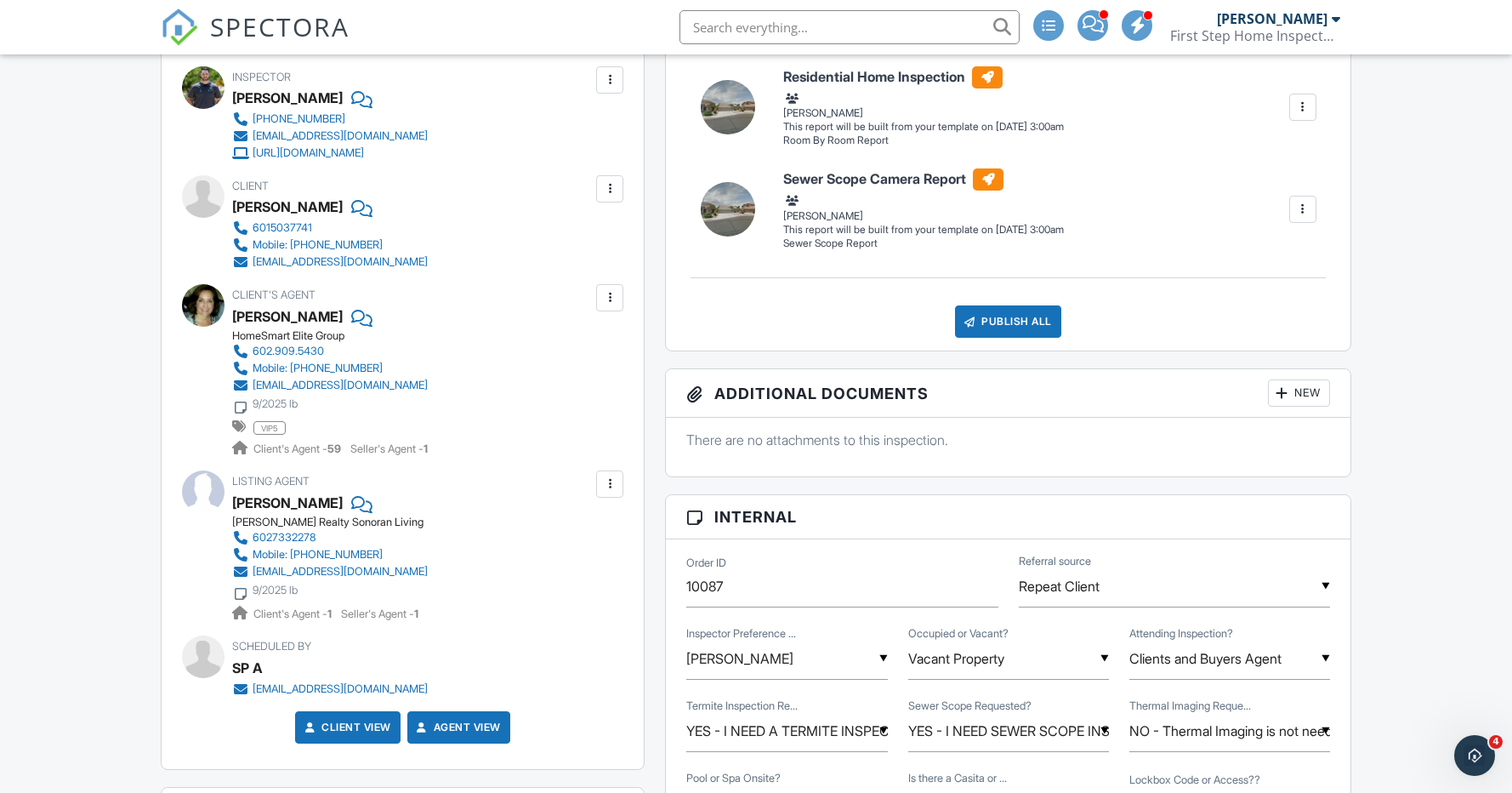
scroll to position [0, 0]
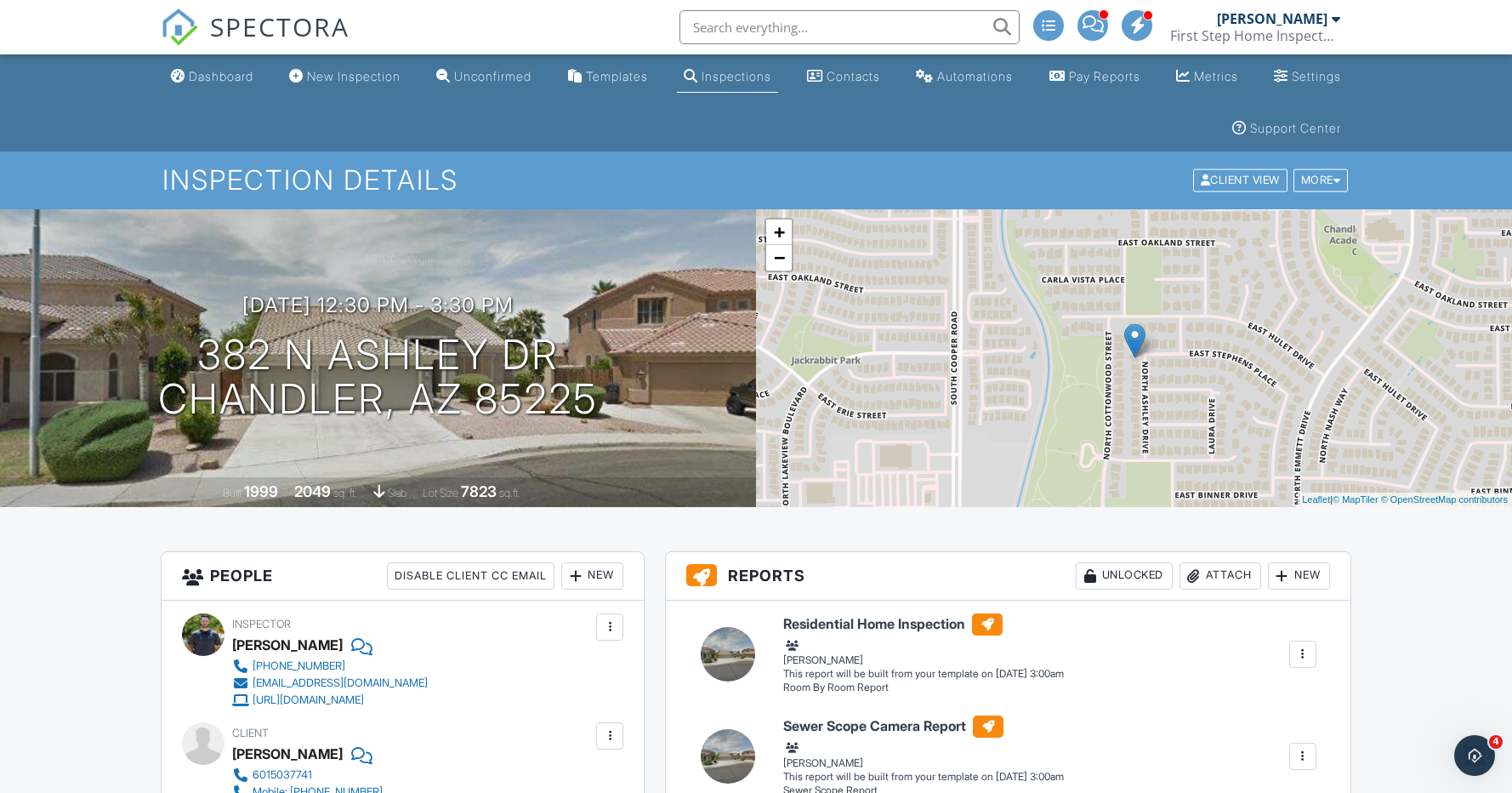
type textarea "2996"
